Goal: Task Accomplishment & Management: Complete application form

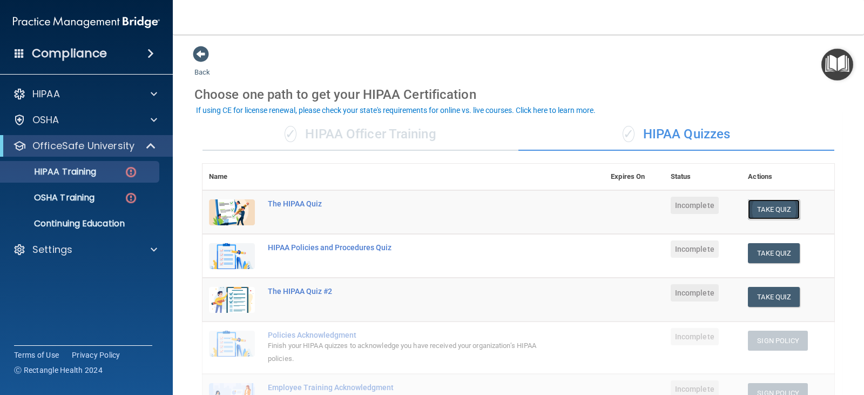
click at [771, 211] on button "Take Quiz" at bounding box center [774, 209] width 52 height 20
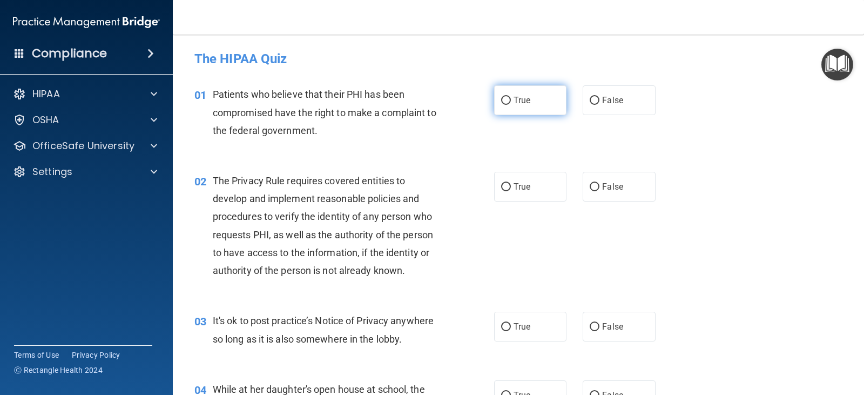
click at [494, 96] on label "True" at bounding box center [530, 100] width 72 height 30
click at [501, 97] on input "True" at bounding box center [506, 101] width 10 height 8
radio input "true"
click at [504, 196] on label "True" at bounding box center [530, 187] width 72 height 30
click at [504, 191] on input "True" at bounding box center [506, 187] width 10 height 8
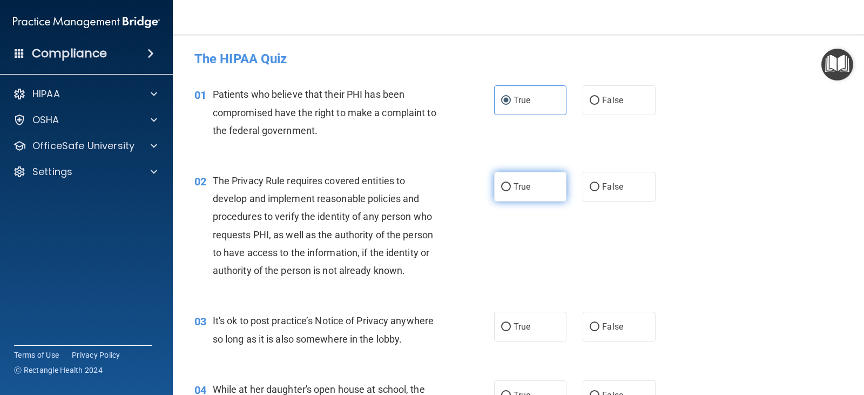
radio input "true"
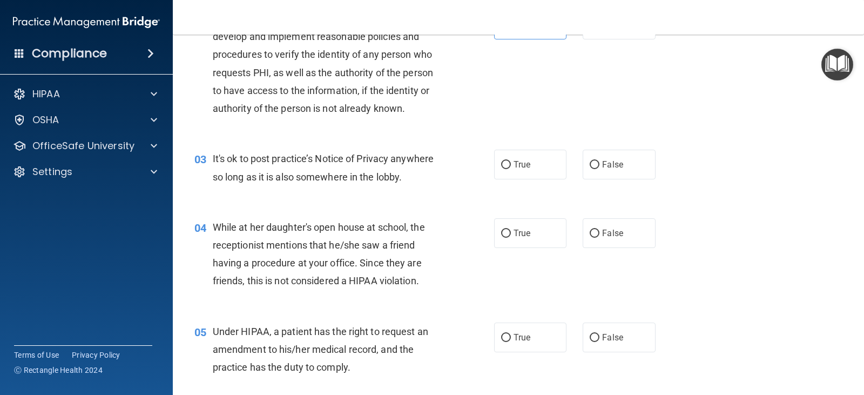
scroll to position [216, 0]
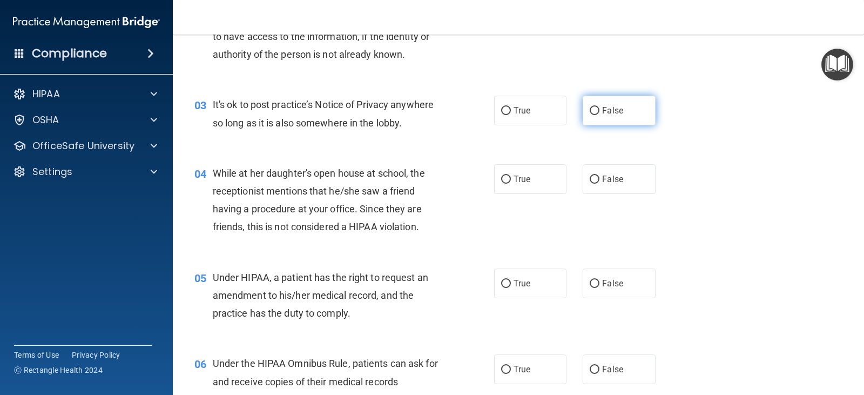
click at [595, 108] on input "False" at bounding box center [595, 111] width 10 height 8
radio input "true"
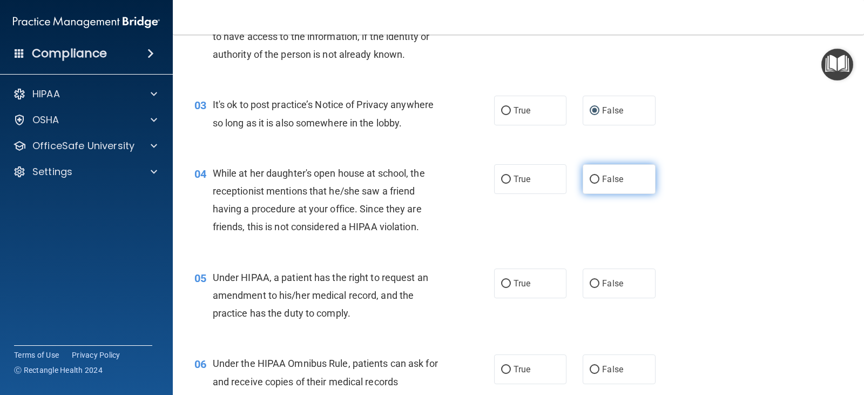
click at [592, 176] on input "False" at bounding box center [595, 180] width 10 height 8
radio input "true"
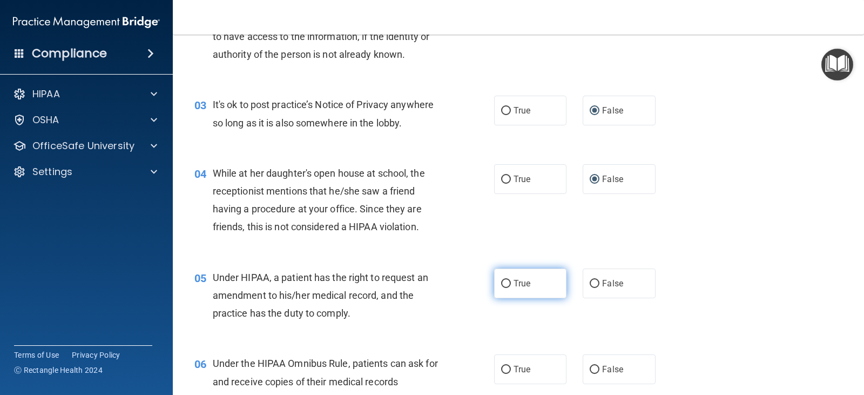
click at [519, 293] on label "True" at bounding box center [530, 283] width 72 height 30
click at [511, 288] on input "True" at bounding box center [506, 284] width 10 height 8
radio input "true"
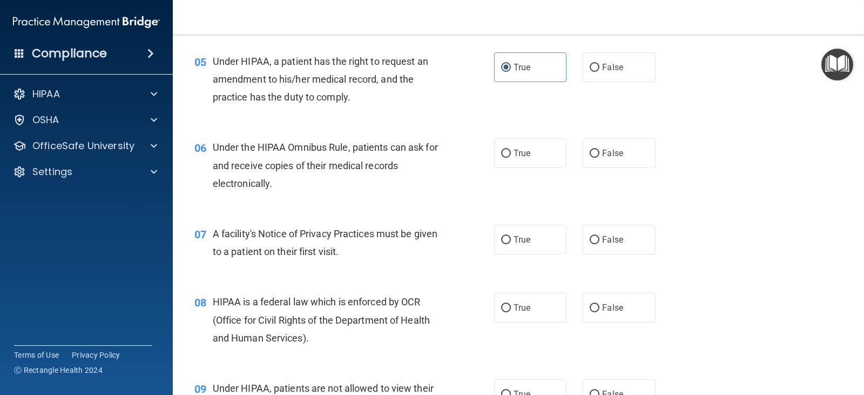
scroll to position [486, 0]
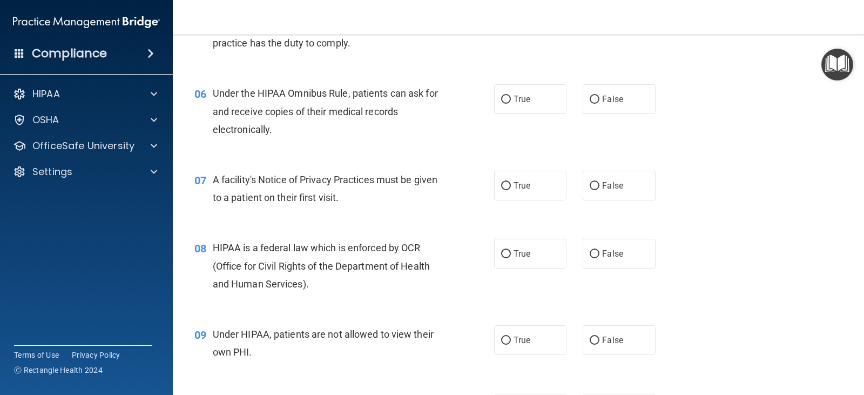
click at [531, 80] on div "06 Under the HIPAA Omnibus Rule, patients can ask for and receive copies of the…" at bounding box center [518, 114] width 664 height 86
click at [529, 88] on label "True" at bounding box center [530, 99] width 72 height 30
click at [511, 96] on input "True" at bounding box center [506, 100] width 10 height 8
radio input "true"
click at [519, 194] on label "True" at bounding box center [530, 186] width 72 height 30
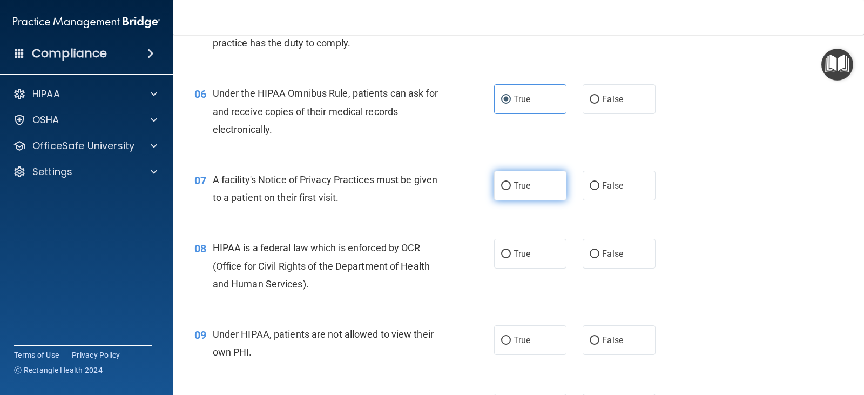
click at [511, 190] on input "True" at bounding box center [506, 186] width 10 height 8
radio input "true"
click at [515, 263] on label "True" at bounding box center [530, 254] width 72 height 30
click at [511, 258] on input "True" at bounding box center [506, 254] width 10 height 8
radio input "true"
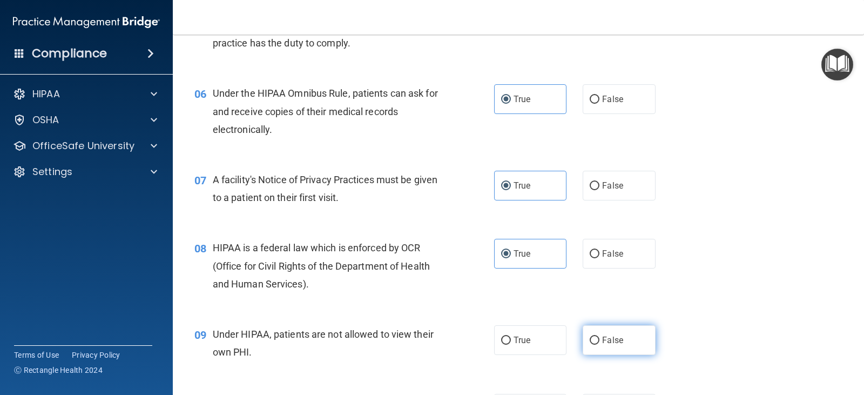
click at [608, 341] on span "False" at bounding box center [612, 340] width 21 height 10
click at [600, 341] on input "False" at bounding box center [595, 341] width 10 height 8
radio input "true"
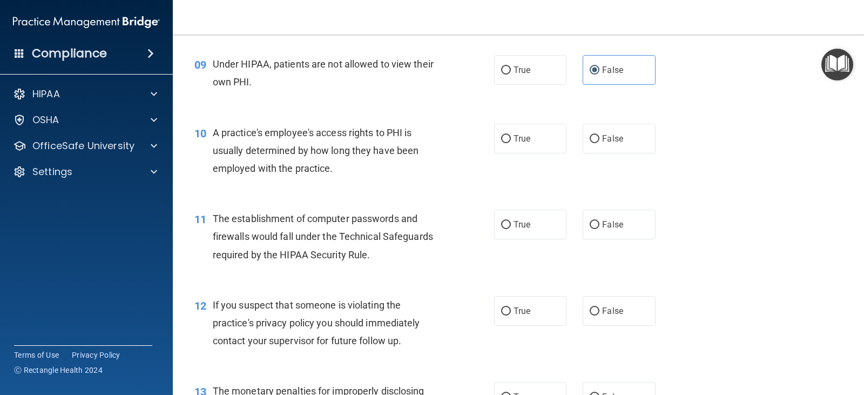
scroll to position [810, 0]
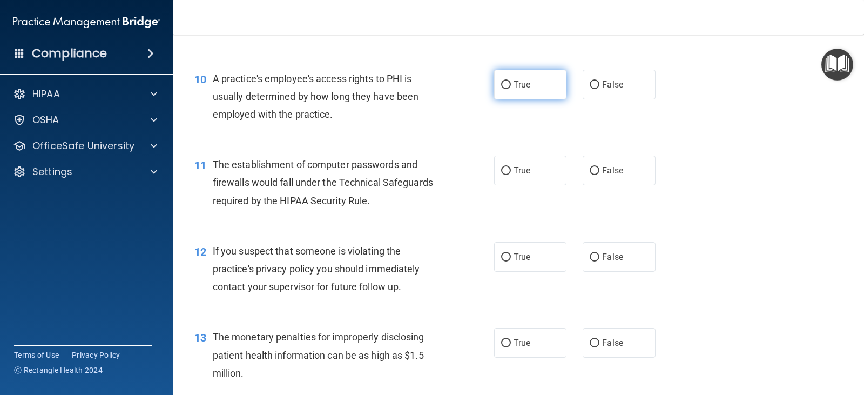
click at [501, 84] on input "True" at bounding box center [506, 85] width 10 height 8
radio input "true"
click at [641, 99] on label "False" at bounding box center [619, 85] width 72 height 30
click at [600, 89] on input "False" at bounding box center [595, 85] width 10 height 8
radio input "true"
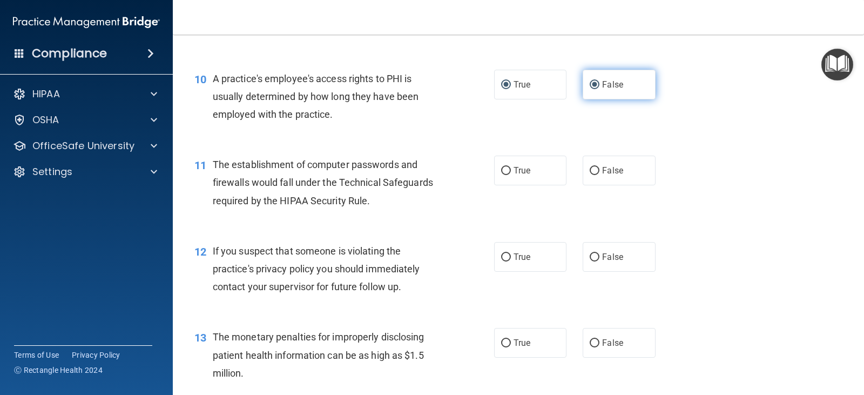
radio input "false"
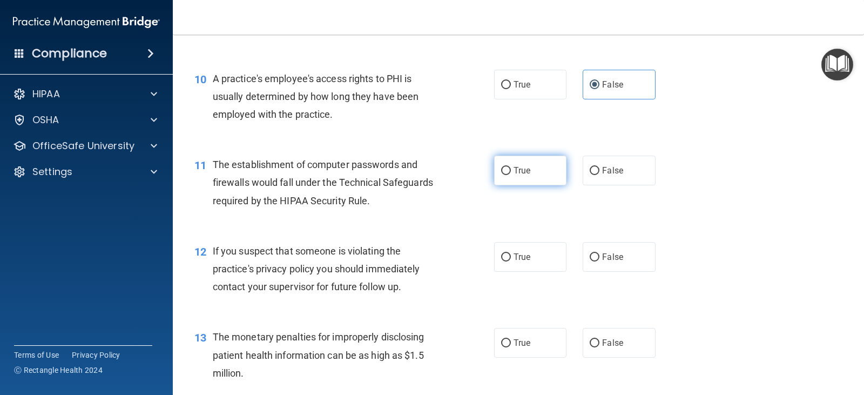
click at [514, 173] on span "True" at bounding box center [522, 170] width 17 height 10
click at [511, 173] on input "True" at bounding box center [506, 171] width 10 height 8
radio input "true"
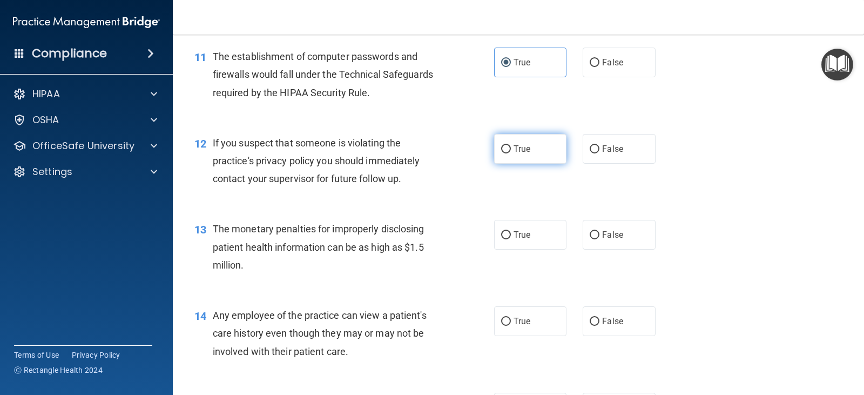
click at [516, 161] on label "True" at bounding box center [530, 149] width 72 height 30
click at [511, 153] on input "True" at bounding box center [506, 149] width 10 height 8
radio input "true"
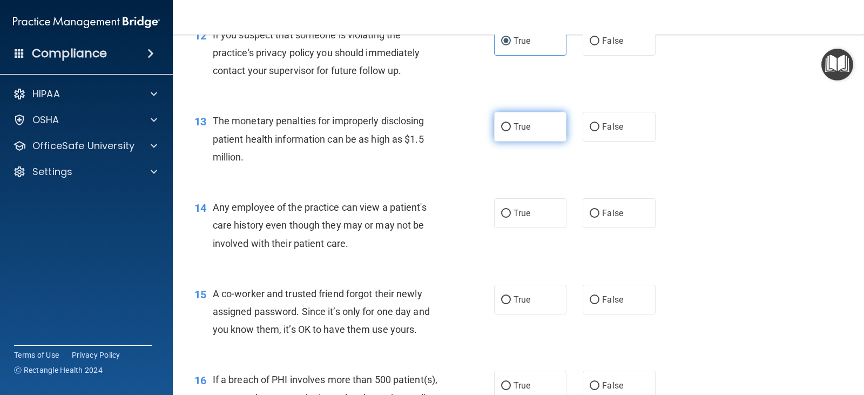
click at [523, 140] on label "True" at bounding box center [530, 127] width 72 height 30
click at [511, 131] on input "True" at bounding box center [506, 127] width 10 height 8
radio input "true"
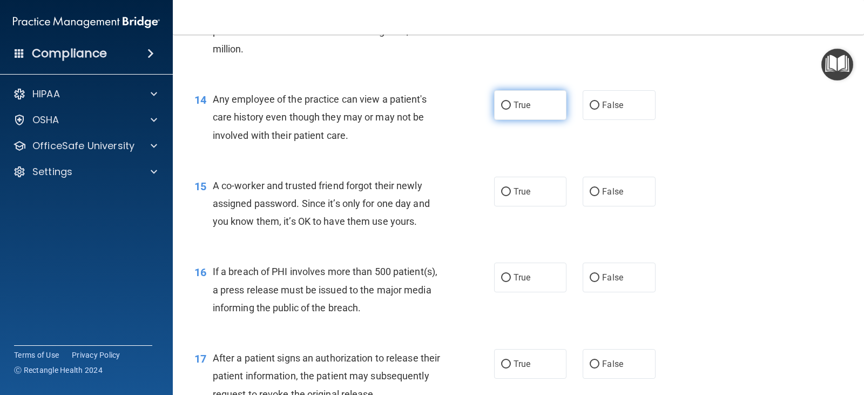
click at [539, 118] on label "True" at bounding box center [530, 105] width 72 height 30
click at [511, 110] on input "True" at bounding box center [506, 106] width 10 height 8
radio input "true"
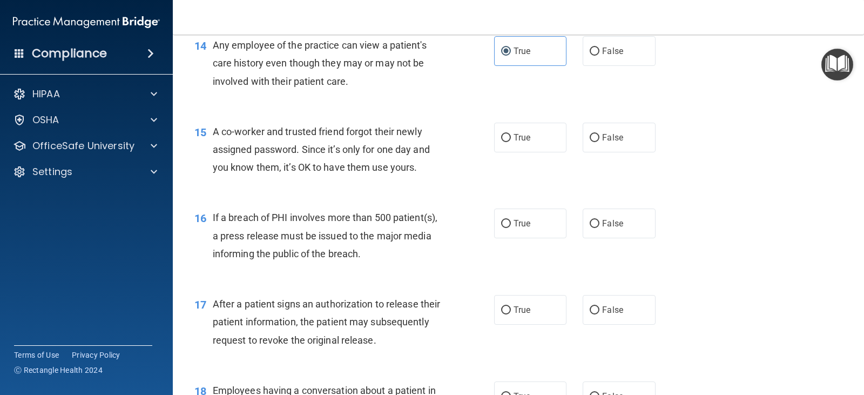
scroll to position [1242, 0]
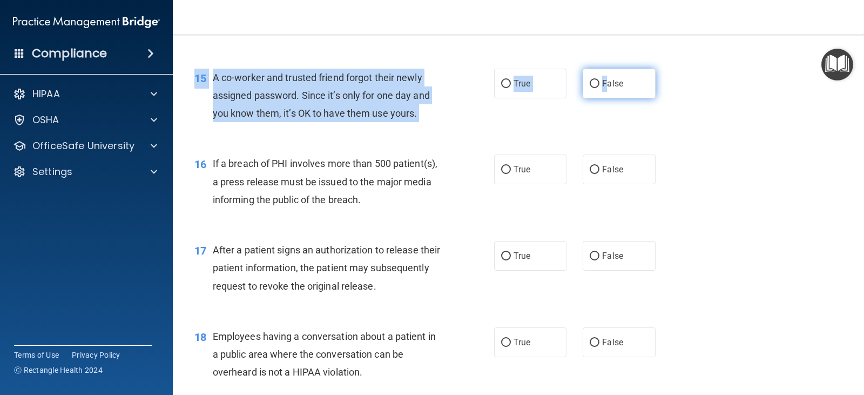
click at [601, 77] on div "15 A co-worker and trusted friend forgot their newly assigned password. Since i…" at bounding box center [518, 98] width 664 height 86
click at [601, 77] on label "False" at bounding box center [619, 84] width 72 height 30
click at [600, 80] on input "False" at bounding box center [595, 84] width 10 height 8
radio input "true"
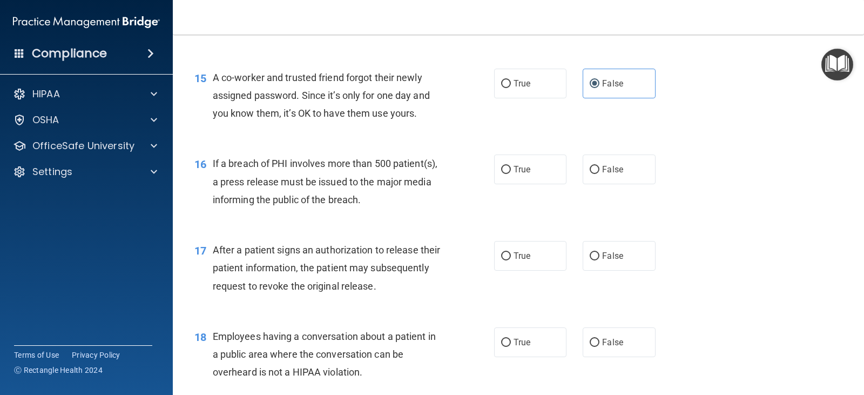
scroll to position [1350, 0]
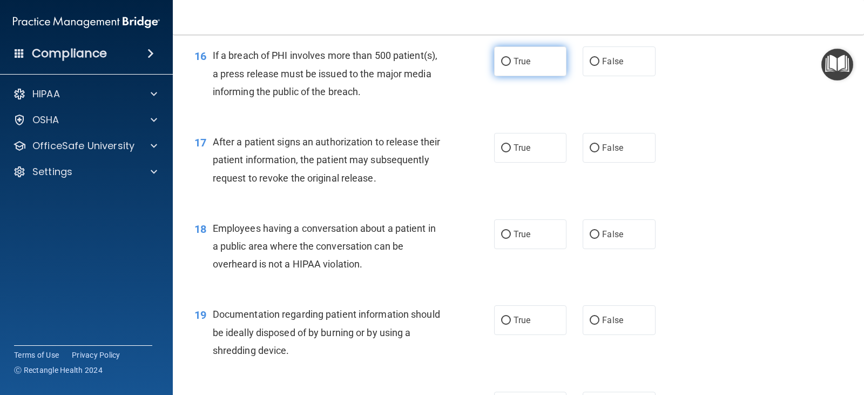
click at [534, 52] on label "True" at bounding box center [530, 61] width 72 height 30
click at [511, 58] on input "True" at bounding box center [506, 62] width 10 height 8
radio input "true"
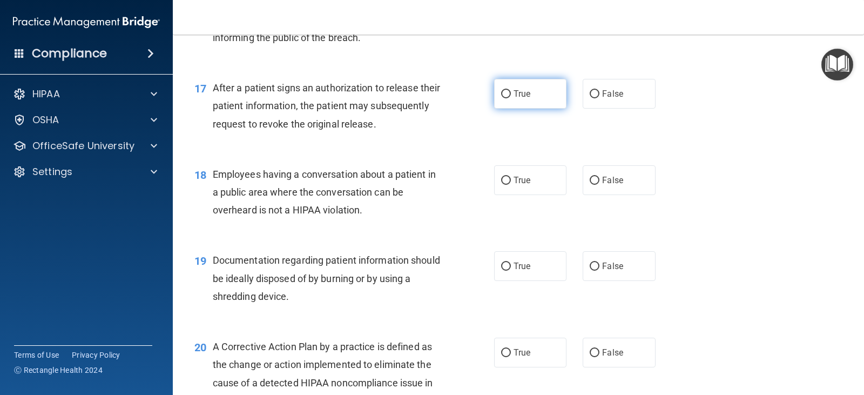
click at [502, 96] on input "True" at bounding box center [506, 94] width 10 height 8
radio input "true"
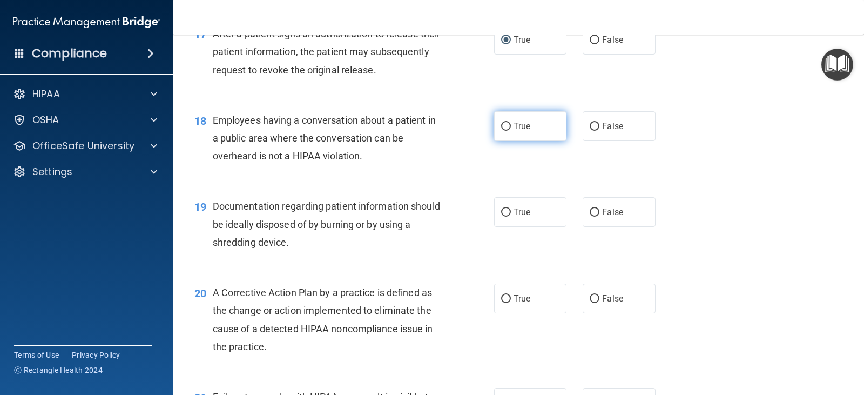
click at [534, 132] on label "True" at bounding box center [530, 126] width 72 height 30
click at [511, 131] on input "True" at bounding box center [506, 127] width 10 height 8
radio input "true"
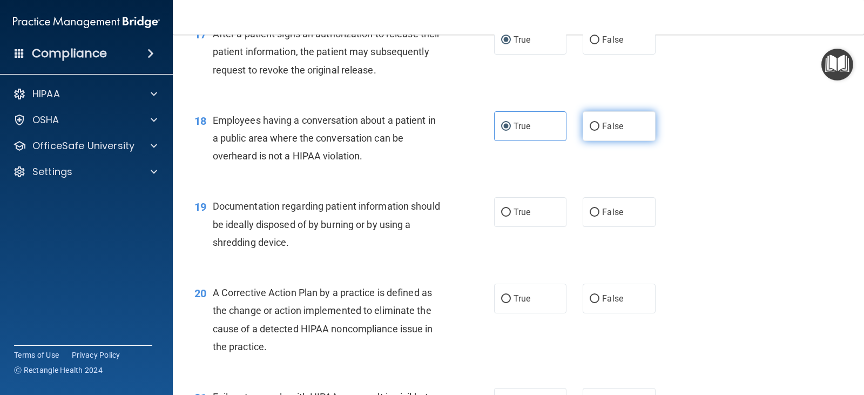
click at [613, 122] on span "False" at bounding box center [612, 126] width 21 height 10
click at [600, 123] on input "False" at bounding box center [595, 127] width 10 height 8
radio input "true"
radio input "false"
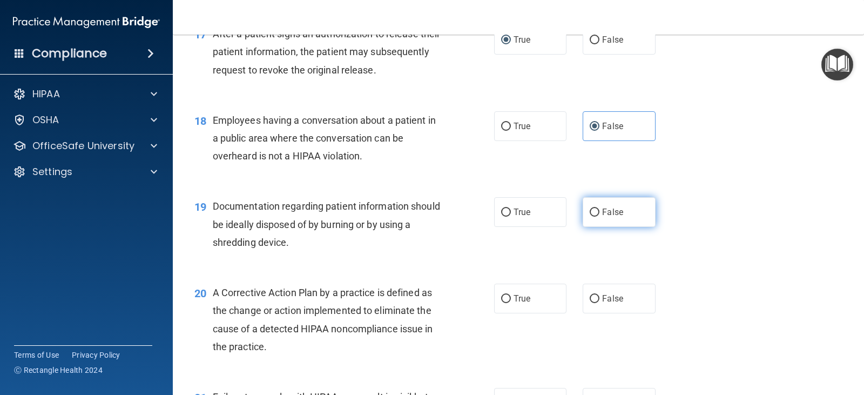
scroll to position [1566, 0]
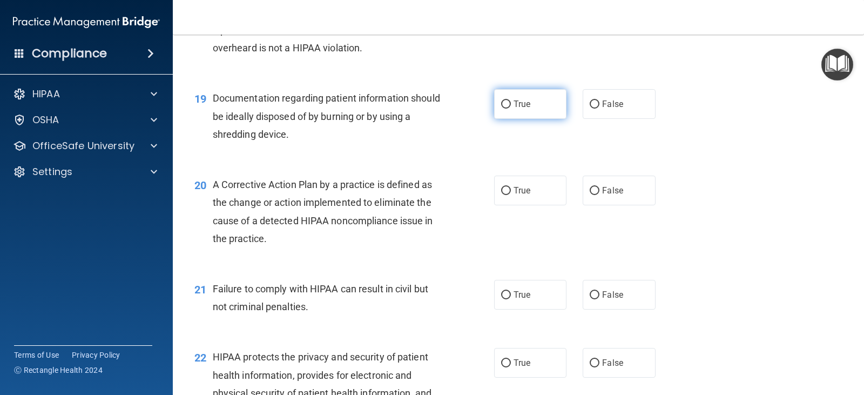
click at [501, 104] on input "True" at bounding box center [506, 104] width 10 height 8
radio input "true"
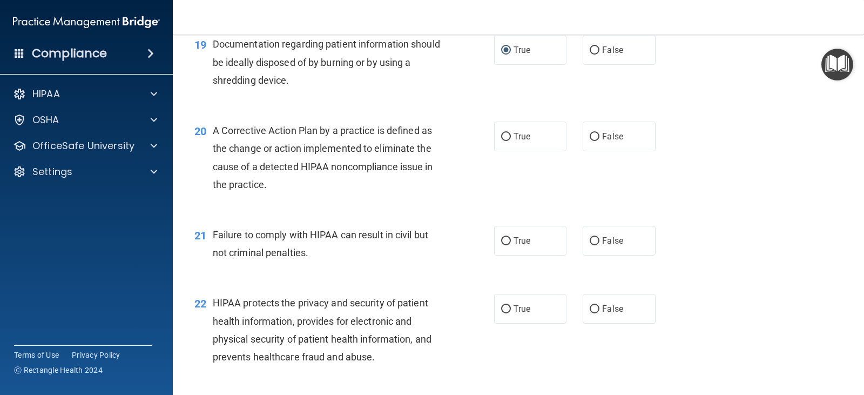
scroll to position [1674, 0]
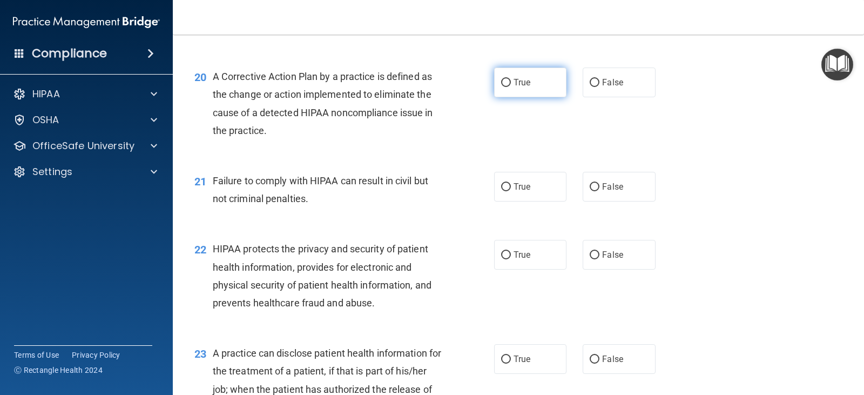
click at [501, 86] on input "True" at bounding box center [506, 83] width 10 height 8
radio input "true"
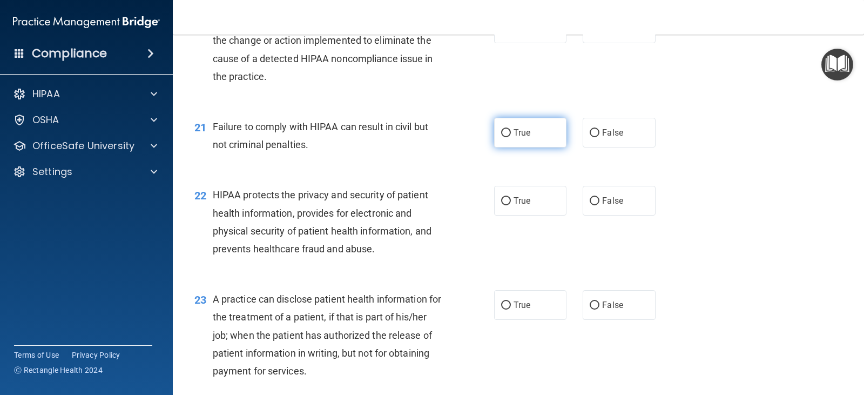
click at [515, 133] on span "True" at bounding box center [522, 132] width 17 height 10
click at [511, 133] on input "True" at bounding box center [506, 133] width 10 height 8
radio input "true"
click at [624, 130] on label "False" at bounding box center [619, 133] width 72 height 30
click at [600, 130] on input "False" at bounding box center [595, 133] width 10 height 8
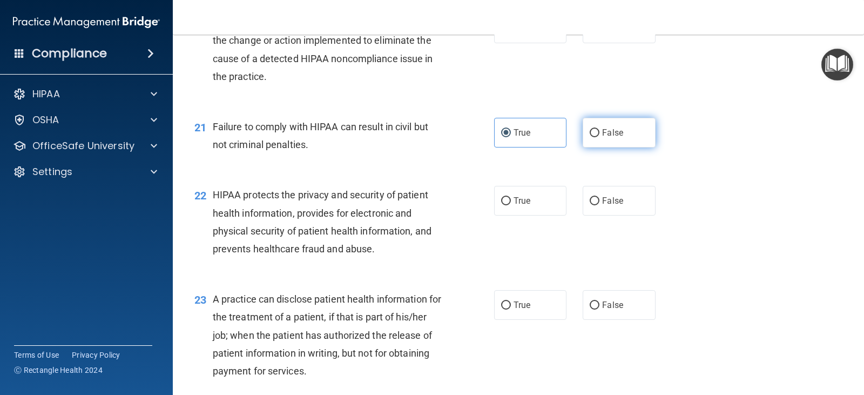
radio input "true"
radio input "false"
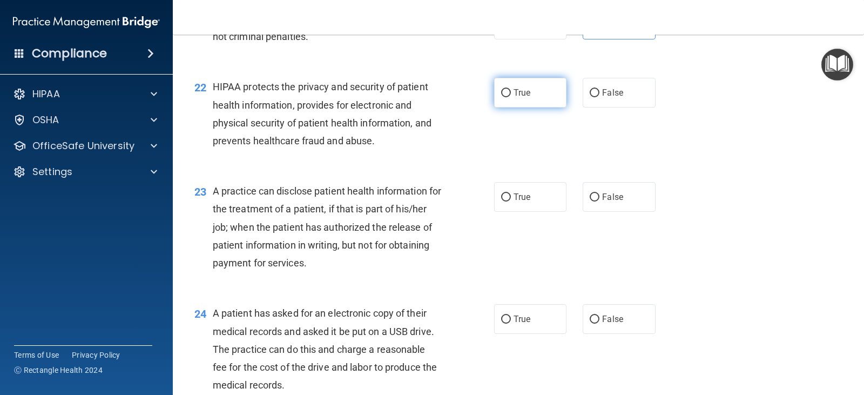
click at [524, 91] on span "True" at bounding box center [522, 93] width 17 height 10
click at [511, 91] on input "True" at bounding box center [506, 93] width 10 height 8
radio input "true"
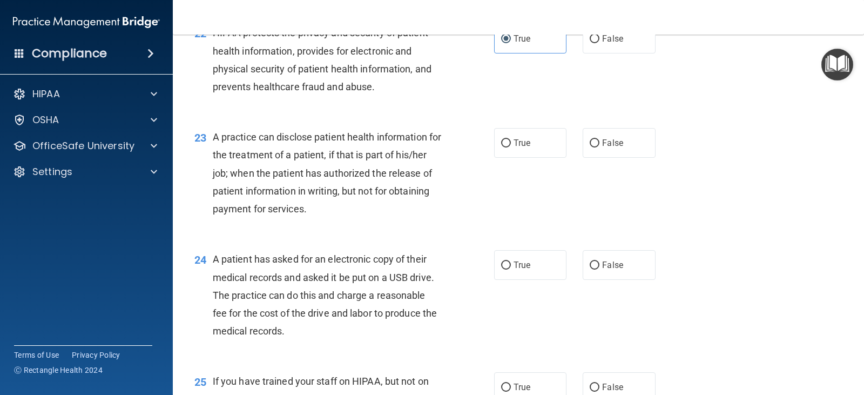
scroll to position [1944, 0]
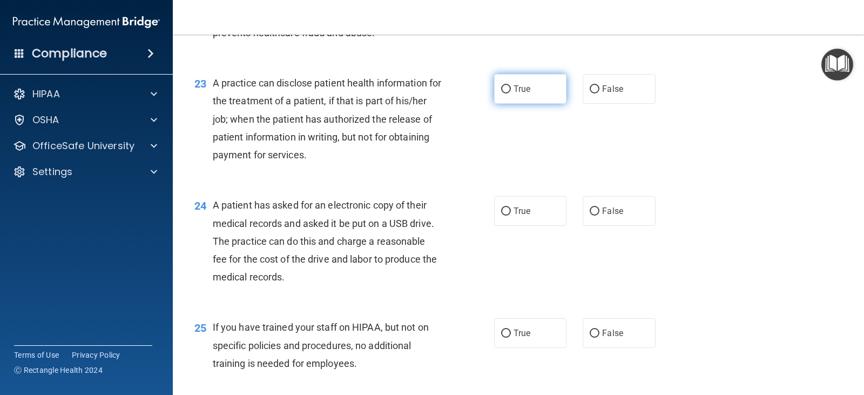
click at [501, 89] on input "True" at bounding box center [506, 89] width 10 height 8
radio input "true"
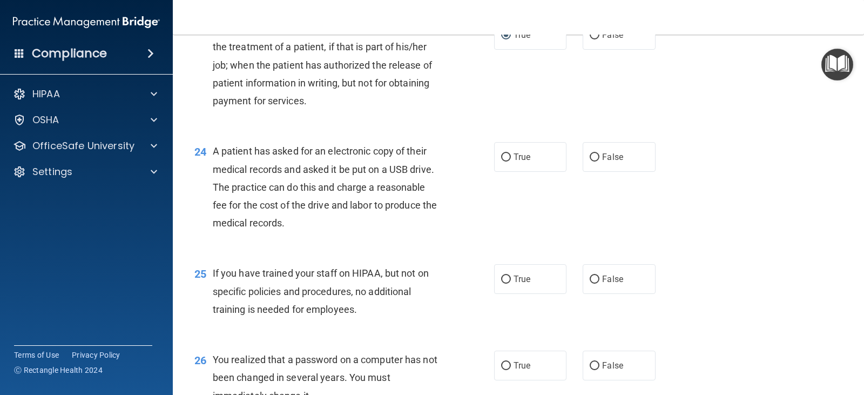
scroll to position [2053, 0]
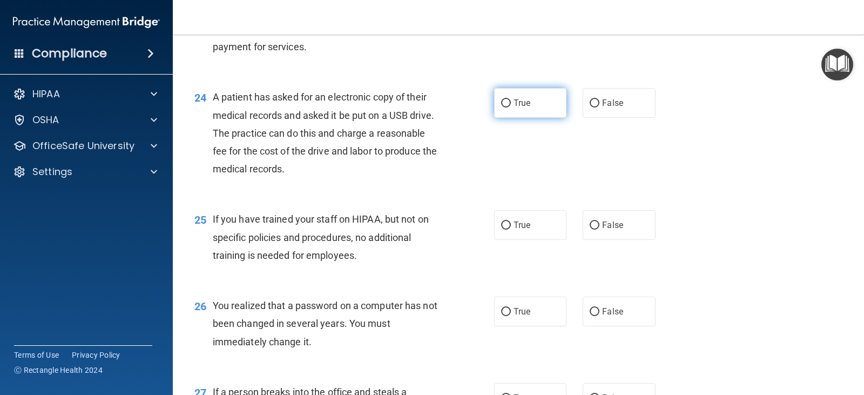
click at [496, 104] on label "True" at bounding box center [530, 103] width 72 height 30
click at [501, 104] on input "True" at bounding box center [506, 103] width 10 height 8
radio input "true"
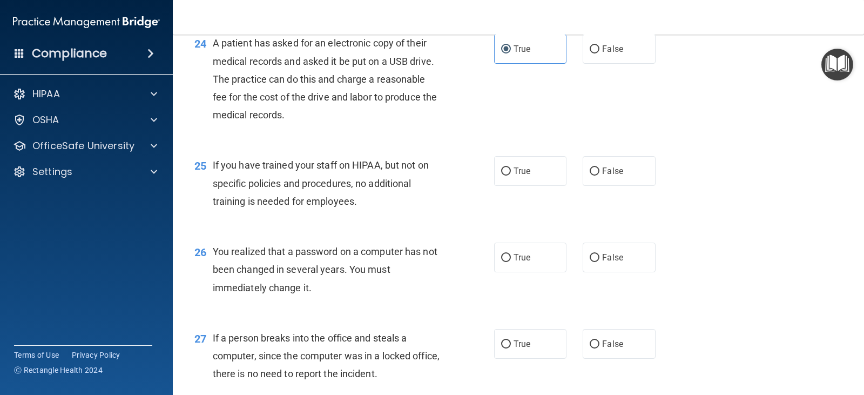
scroll to position [2161, 0]
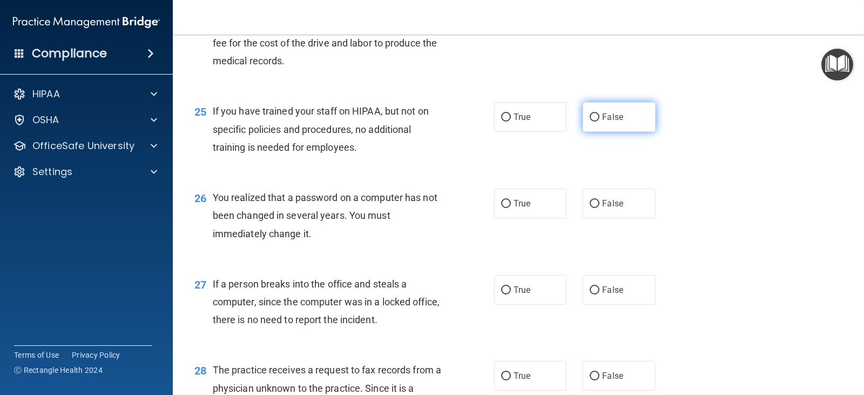
click at [602, 113] on span "False" at bounding box center [612, 117] width 21 height 10
click at [600, 113] on input "False" at bounding box center [595, 117] width 10 height 8
radio input "true"
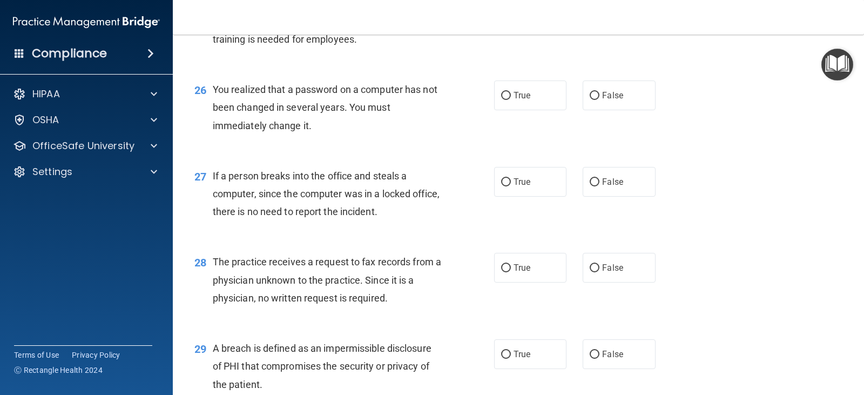
click at [487, 100] on div "26 You realized that a password on a computer has not been changed in several y…" at bounding box center [344, 109] width 332 height 59
click at [489, 99] on div "26 You realized that a password on a computer has not been changed in several y…" at bounding box center [344, 109] width 332 height 59
click at [494, 97] on label "True" at bounding box center [530, 95] width 72 height 30
click at [501, 97] on input "True" at bounding box center [506, 96] width 10 height 8
radio input "true"
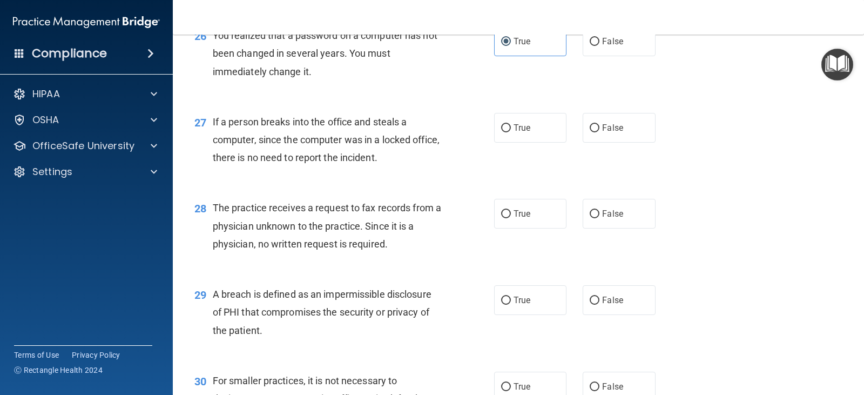
scroll to position [2377, 0]
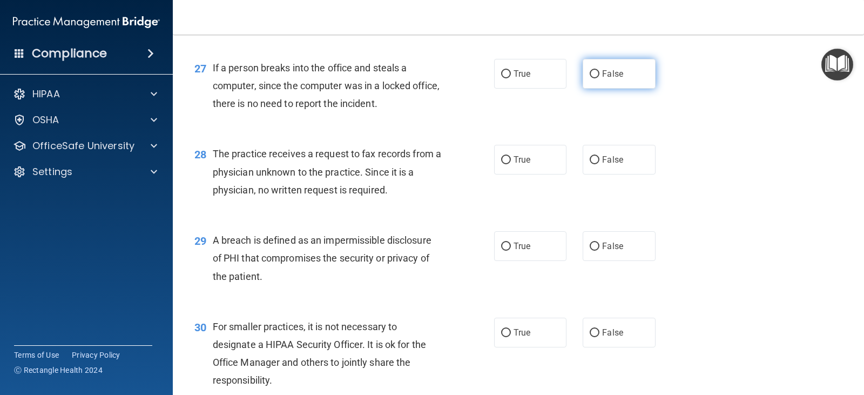
click at [613, 72] on span "False" at bounding box center [612, 74] width 21 height 10
click at [600, 72] on input "False" at bounding box center [595, 74] width 10 height 8
radio input "true"
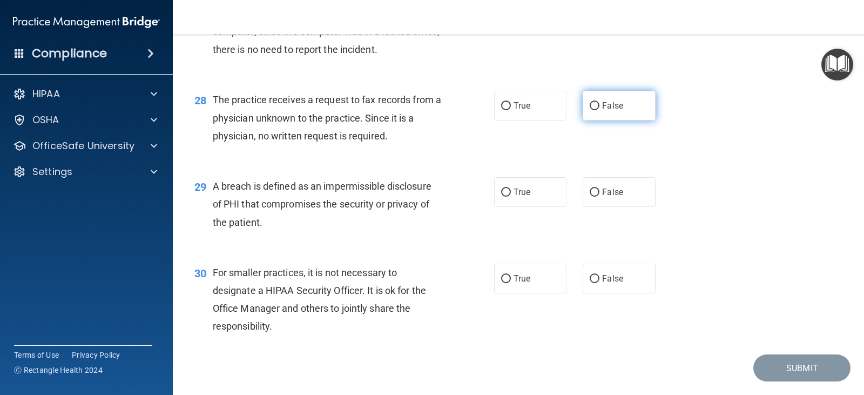
click at [600, 96] on label "False" at bounding box center [619, 106] width 72 height 30
click at [600, 102] on input "False" at bounding box center [595, 106] width 10 height 8
radio input "true"
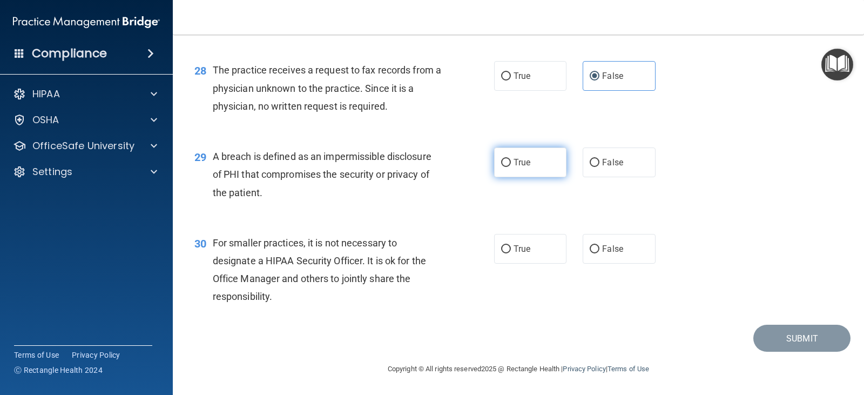
click at [501, 165] on input "True" at bounding box center [506, 163] width 10 height 8
radio input "true"
click at [501, 165] on input "True" at bounding box center [506, 163] width 10 height 8
drag, startPoint x: 500, startPoint y: 165, endPoint x: 782, endPoint y: 140, distance: 282.5
click at [782, 140] on div "29 A breach is defined as an impermissible disclosure of PHI that compromises t…" at bounding box center [518, 177] width 664 height 86
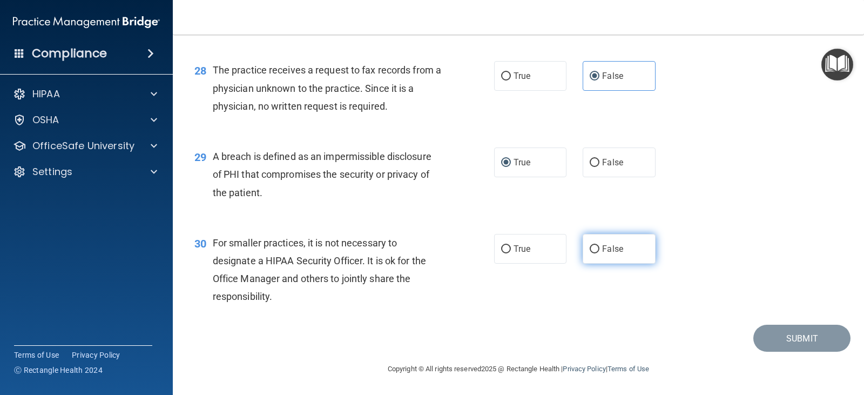
click at [607, 250] on span "False" at bounding box center [612, 249] width 21 height 10
click at [600, 250] on input "False" at bounding box center [595, 249] width 10 height 8
radio input "true"
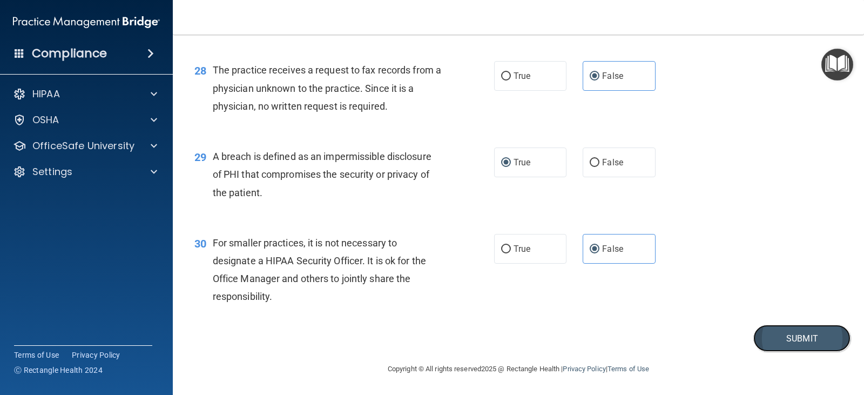
click at [790, 340] on button "Submit" at bounding box center [801, 339] width 97 height 28
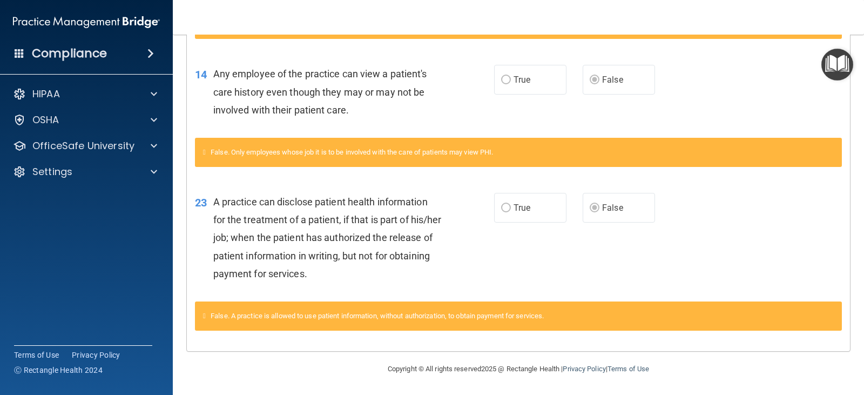
scroll to position [96, 0]
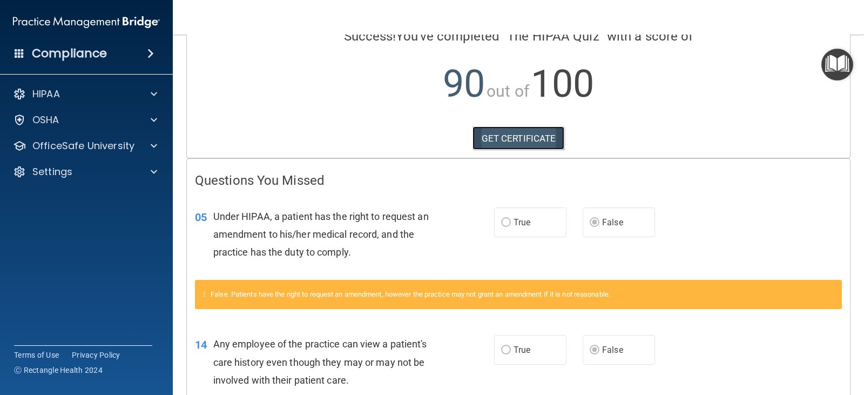
click at [532, 141] on link "GET CERTIFICATE" at bounding box center [519, 138] width 92 height 24
click at [110, 120] on div "OSHA" at bounding box center [72, 119] width 134 height 13
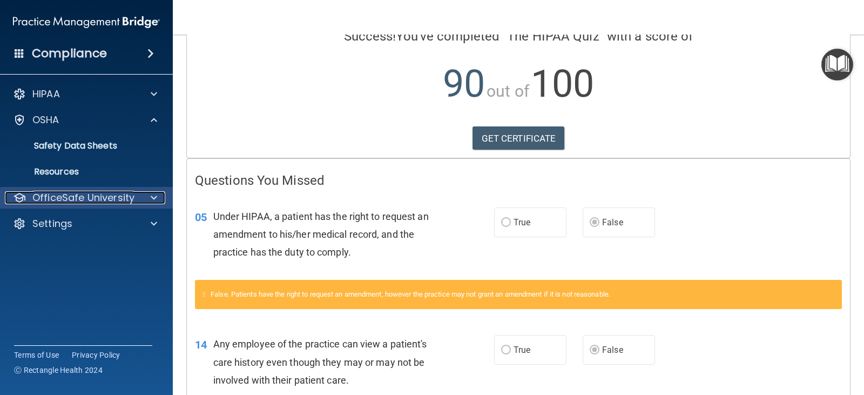
click at [111, 198] on p "OfficeSafe University" at bounding box center [83, 197] width 102 height 13
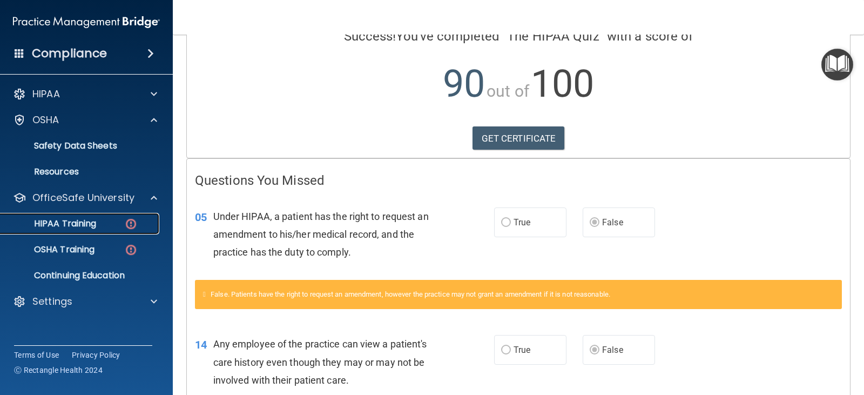
click at [118, 225] on div "HIPAA Training" at bounding box center [80, 223] width 147 height 11
